Goal: Check status

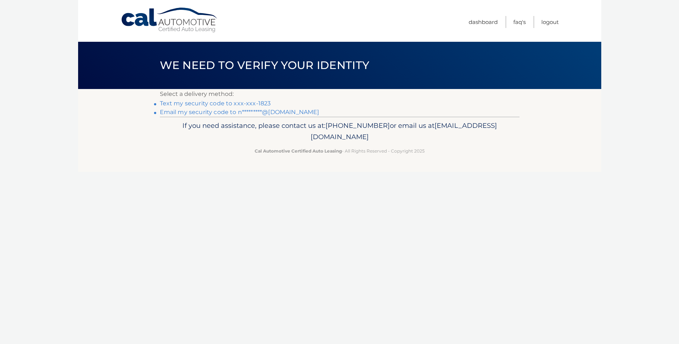
click at [211, 105] on link "Text my security code to xxx-xxx-1823" at bounding box center [215, 103] width 111 height 7
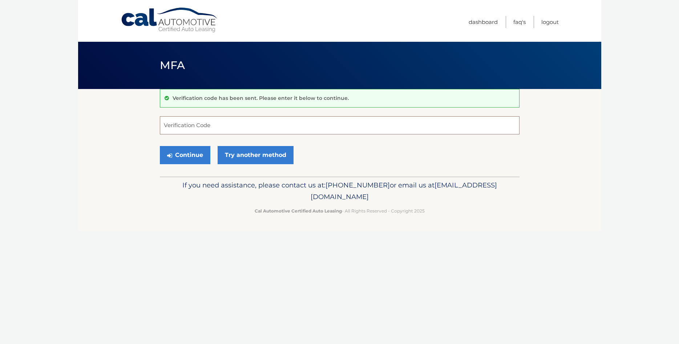
click at [213, 122] on input "Verification Code" at bounding box center [340, 125] width 360 height 18
type input "483899"
click at [174, 157] on button "Continue" at bounding box center [185, 155] width 51 height 18
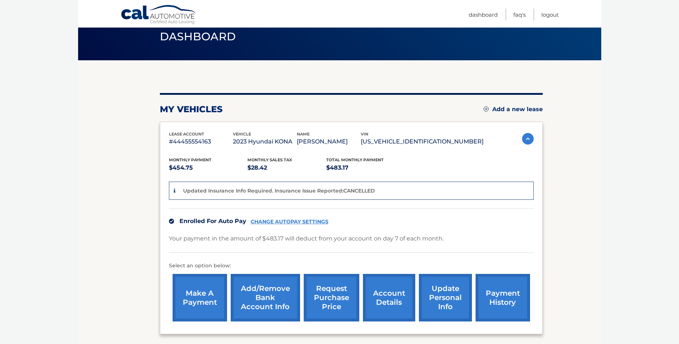
scroll to position [111, 0]
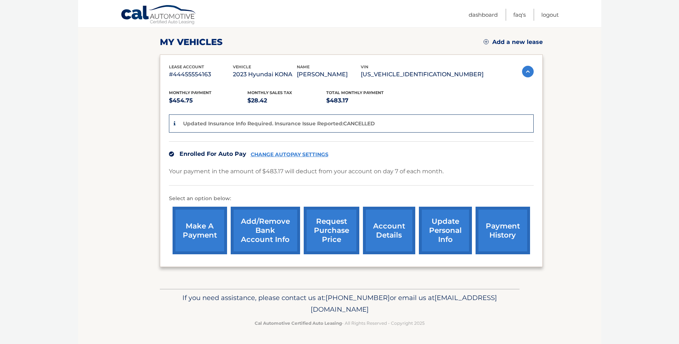
click at [377, 224] on link "account details" at bounding box center [389, 231] width 52 height 48
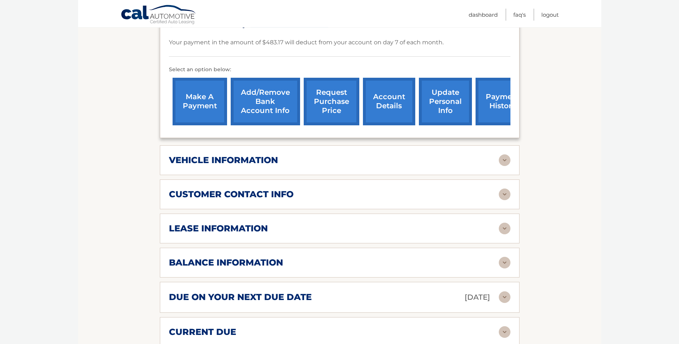
scroll to position [222, 0]
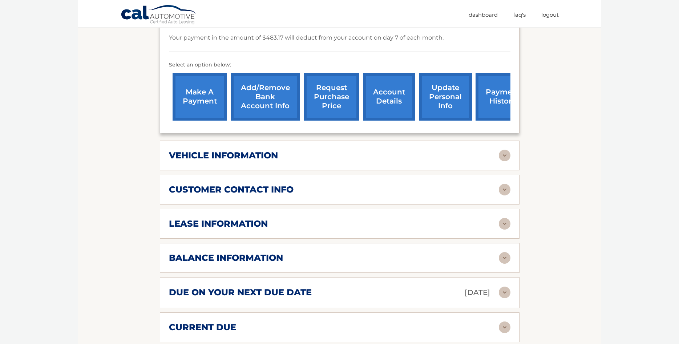
click at [273, 194] on h2 "customer contact info" at bounding box center [231, 189] width 125 height 11
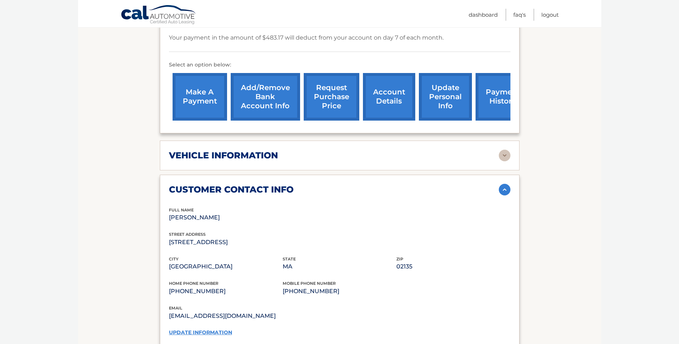
click at [273, 194] on h2 "customer contact info" at bounding box center [231, 189] width 125 height 11
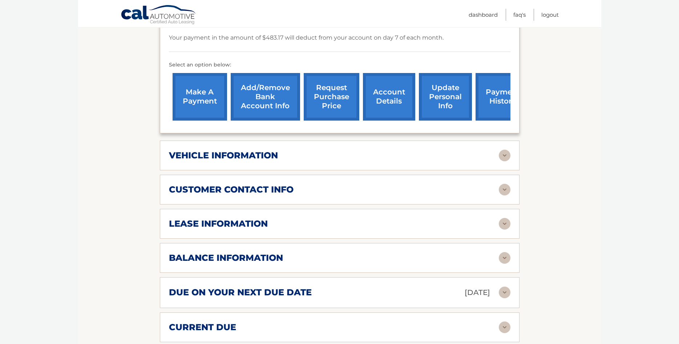
click at [288, 161] on div "vehicle information" at bounding box center [334, 155] width 330 height 11
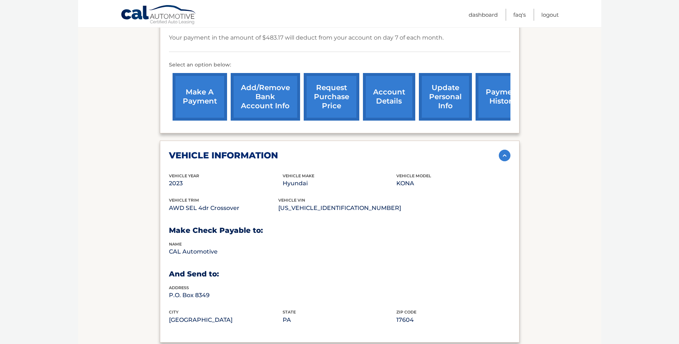
click at [295, 169] on div "vehicle information vehicle Year 2023 vehicle make Hyundai vehicle model KONA v…" at bounding box center [340, 242] width 360 height 202
click at [292, 173] on div "vehicle information vehicle Year 2023 vehicle make Hyundai vehicle model KONA v…" at bounding box center [340, 242] width 360 height 202
click at [501, 161] on img at bounding box center [505, 156] width 12 height 12
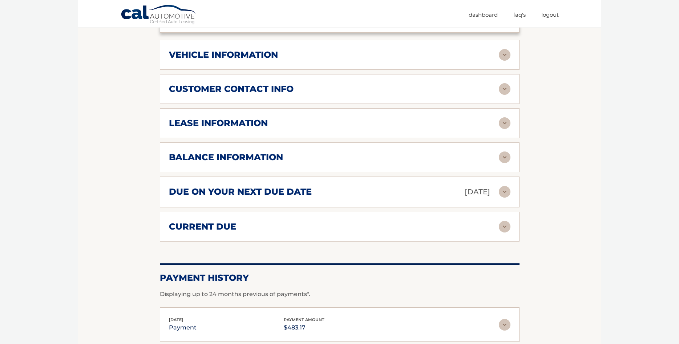
scroll to position [334, 0]
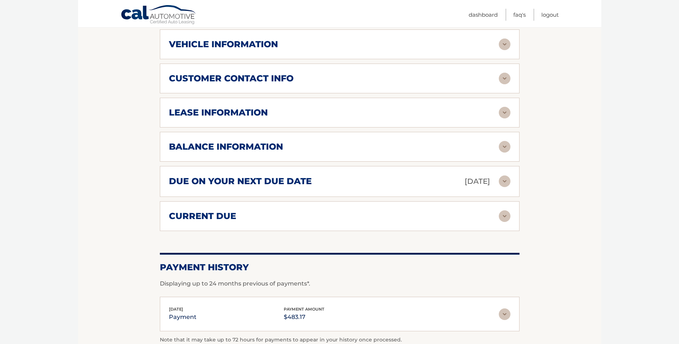
click at [342, 162] on div "balance information Payments Received 30 Payments Remaining 9 Next Payment will…" at bounding box center [340, 147] width 360 height 30
click at [505, 153] on img at bounding box center [505, 147] width 12 height 12
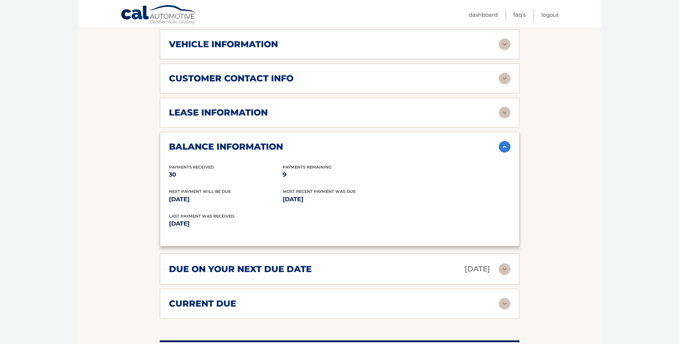
click at [505, 153] on img at bounding box center [505, 147] width 12 height 12
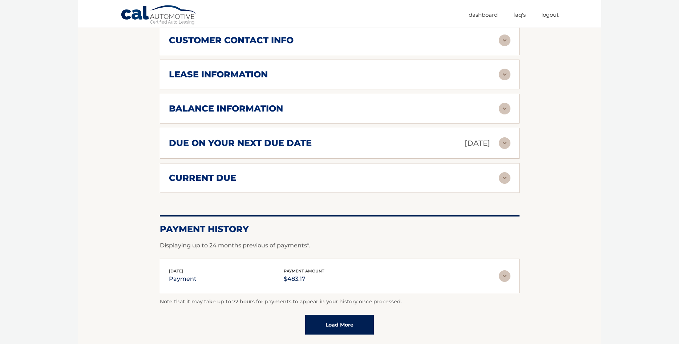
scroll to position [366, 0]
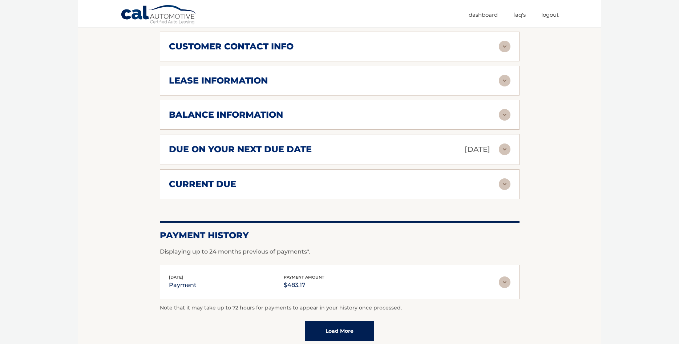
click at [492, 153] on div "due on your next due date Oct 07, 2025" at bounding box center [334, 149] width 330 height 13
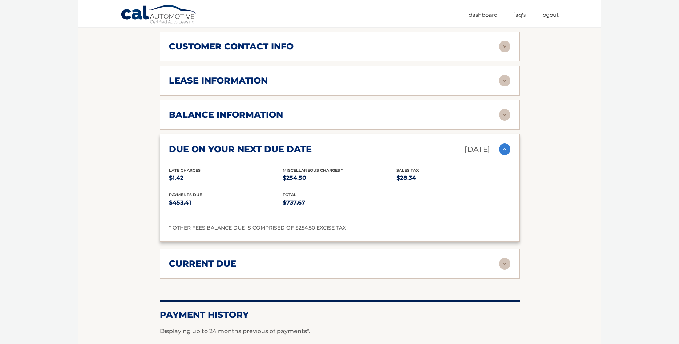
click at [506, 155] on img at bounding box center [505, 150] width 12 height 12
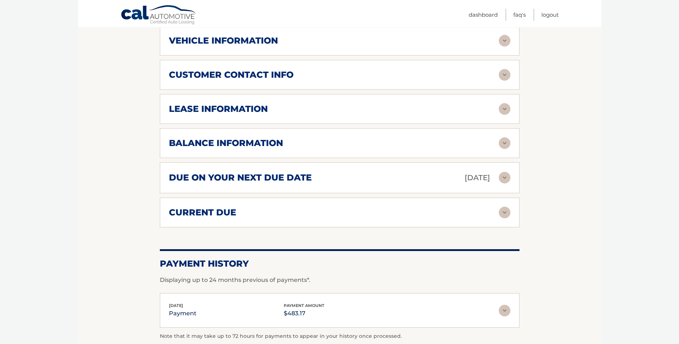
scroll to position [440, 0]
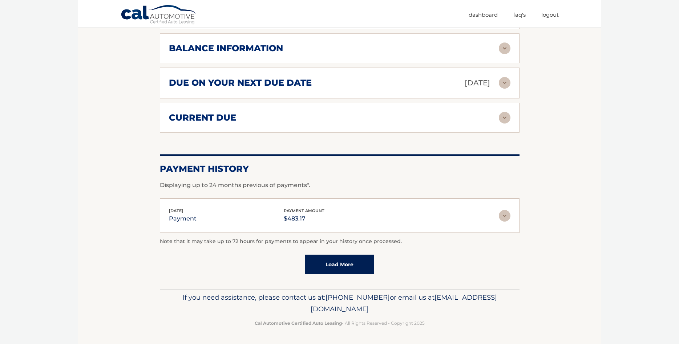
click at [505, 215] on img at bounding box center [505, 216] width 12 height 12
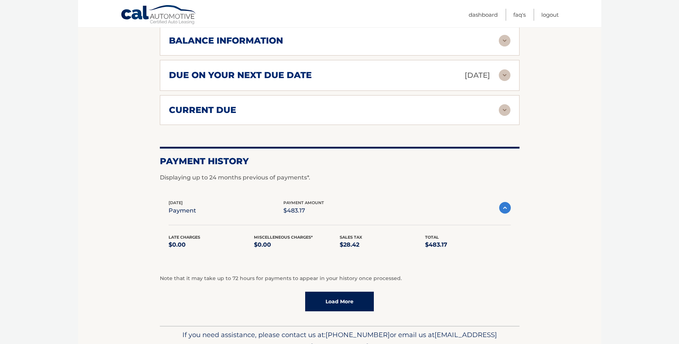
click at [504, 214] on img at bounding box center [505, 208] width 12 height 12
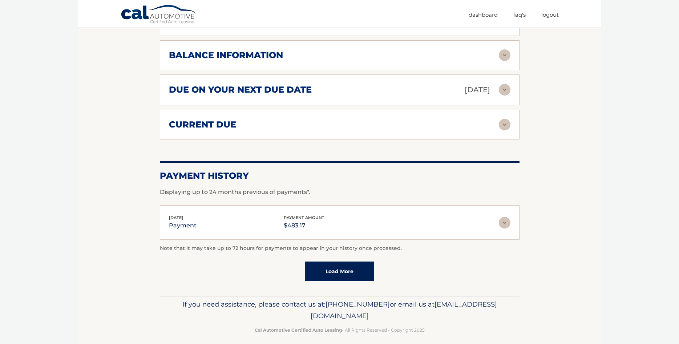
scroll to position [292, 0]
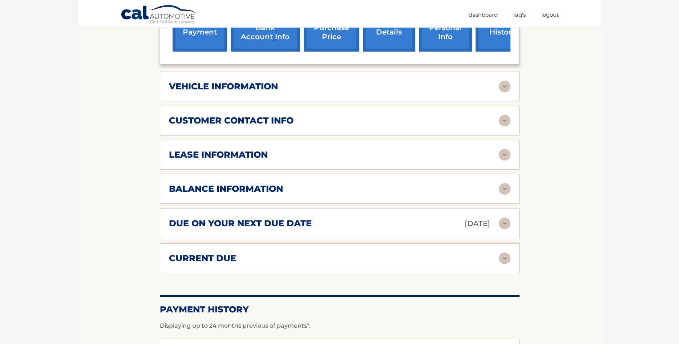
click at [270, 101] on div "vehicle information vehicle Year 2023 vehicle make Hyundai vehicle model KONA v…" at bounding box center [340, 87] width 360 height 30
click at [499, 92] on div "vehicle information" at bounding box center [334, 86] width 330 height 11
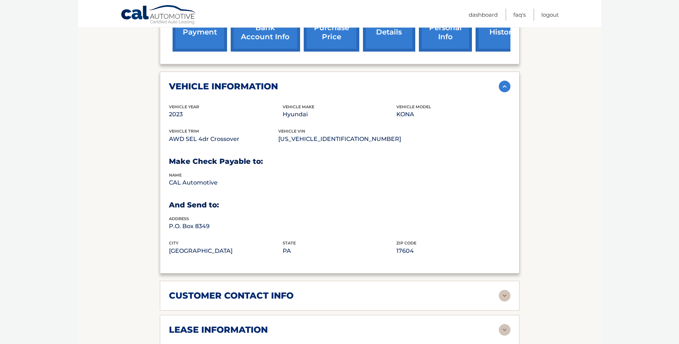
click at [501, 92] on img at bounding box center [505, 87] width 12 height 12
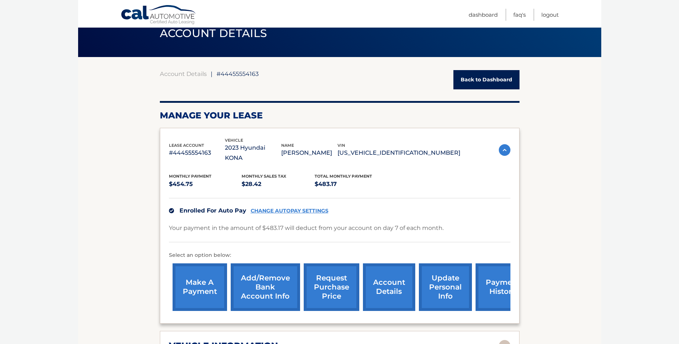
scroll to position [0, 0]
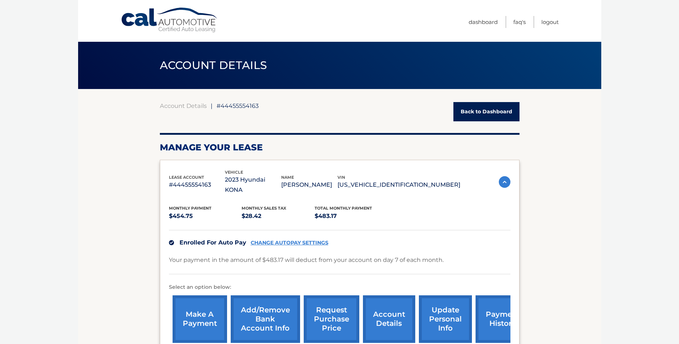
click at [502, 176] on img at bounding box center [505, 182] width 12 height 12
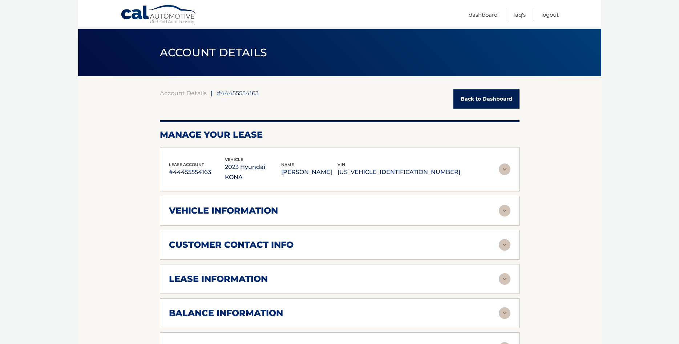
scroll to position [74, 0]
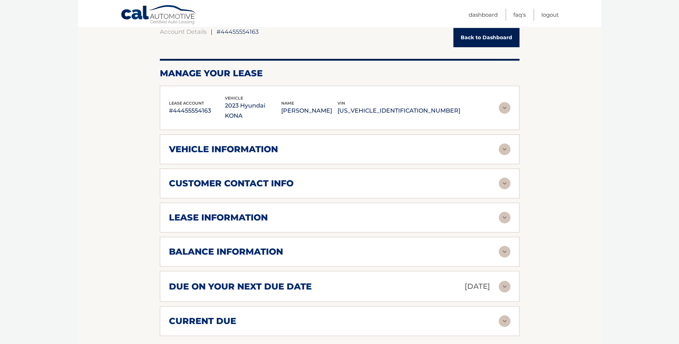
click at [508, 205] on div "lease information Contract Start Date Apr 07, 2023 Term 39 Maturity Date Jul 07…" at bounding box center [340, 218] width 360 height 30
click at [506, 212] on img at bounding box center [505, 218] width 12 height 12
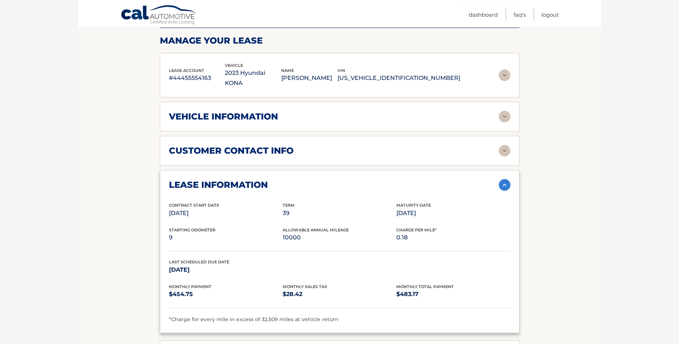
scroll to position [111, 0]
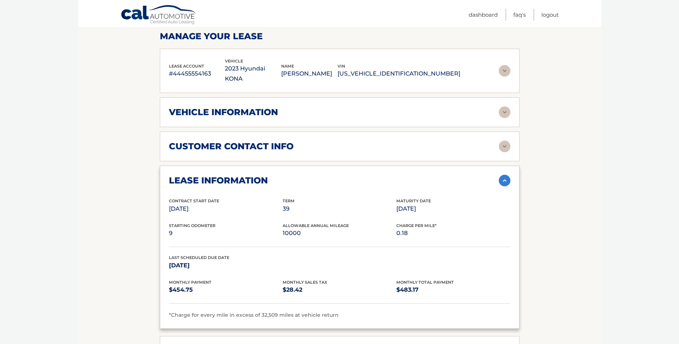
click at [412, 204] on p "Jul 07, 2026" at bounding box center [454, 209] width 114 height 10
click at [469, 207] on div "Contract Start Date Apr 07, 2023 Term 39 Maturity Date Jul 07, 2026" at bounding box center [340, 210] width 342 height 25
